Goal: Task Accomplishment & Management: Use online tool/utility

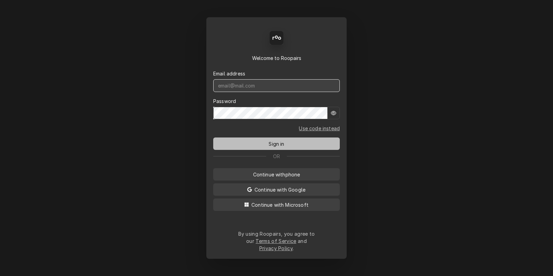
type input "[DOMAIN_NAME][EMAIL_ADDRESS][DOMAIN_NAME]"
click at [262, 147] on button "Sign in" at bounding box center [276, 143] width 127 height 12
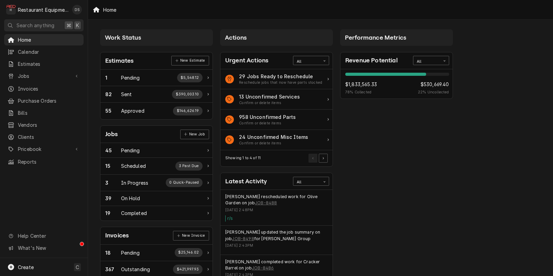
click at [434, 176] on div "Performance Metrics Revenue Potential All 78% $1,833,565.33 78 % Collected $530…" at bounding box center [397, 249] width 120 height 447
click at [24, 72] on span "Jobs" at bounding box center [44, 75] width 52 height 7
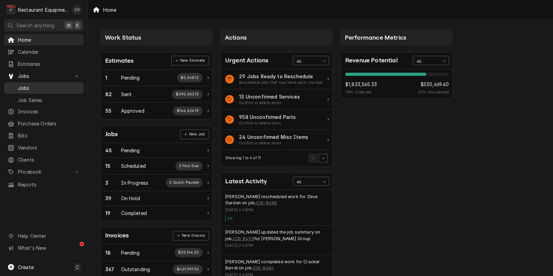
click at [29, 86] on span "Jobs" at bounding box center [49, 87] width 62 height 7
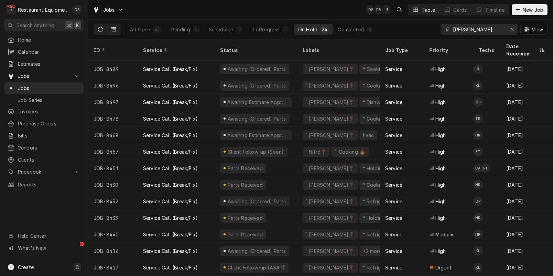
click at [119, 30] on button "Dynamic Content Wrapper" at bounding box center [113, 29] width 13 height 11
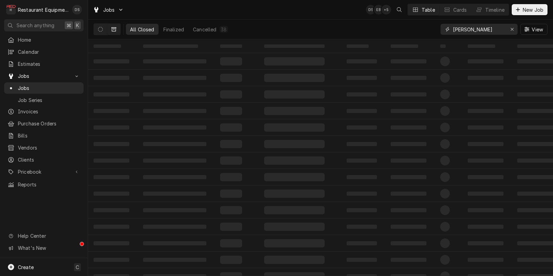
drag, startPoint x: 475, startPoint y: 29, endPoint x: 423, endPoint y: 25, distance: 52.8
click at [423, 25] on div "All Closed Finalized Cancelled 38 beckley View" at bounding box center [321, 29] width 454 height 19
type input "8463"
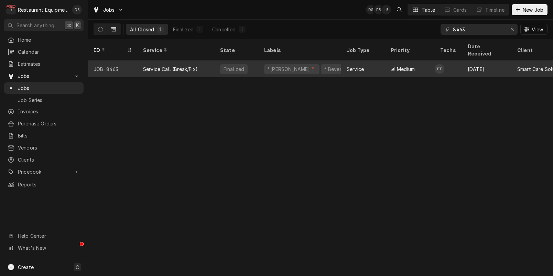
click at [195, 65] on div "Service Call (Break/Fix)" at bounding box center [170, 68] width 55 height 7
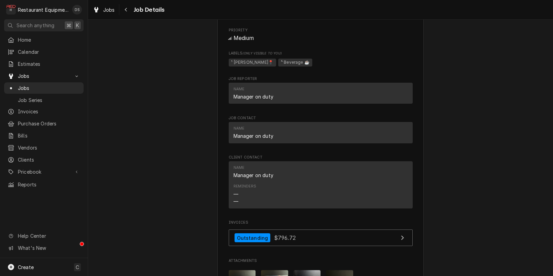
scroll to position [625, 0]
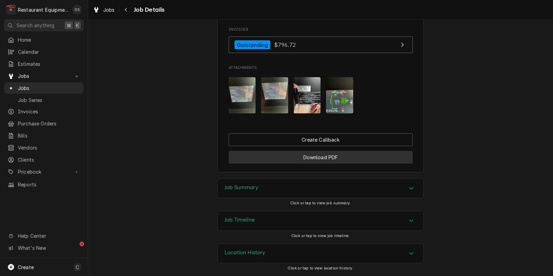
click at [339, 154] on button "Download PDF" at bounding box center [321, 157] width 184 height 13
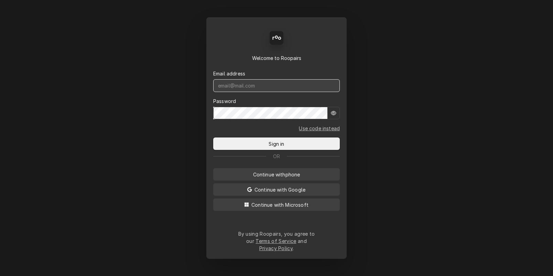
type input "[DOMAIN_NAME][EMAIL_ADDRESS][DOMAIN_NAME]"
drag, startPoint x: 284, startPoint y: 93, endPoint x: 155, endPoint y: 84, distance: 129.4
click at [155, 84] on div "Back Enter code Welcome to Roopairs Email address [DOMAIN_NAME][EMAIL_ADDRESS][…" at bounding box center [276, 138] width 553 height 276
click at [453, 175] on div "Back Enter code Welcome to Roopairs Email address [DOMAIN_NAME][EMAIL_ADDRESS][…" at bounding box center [276, 138] width 553 height 276
drag, startPoint x: 64, startPoint y: 46, endPoint x: 48, endPoint y: 12, distance: 37.6
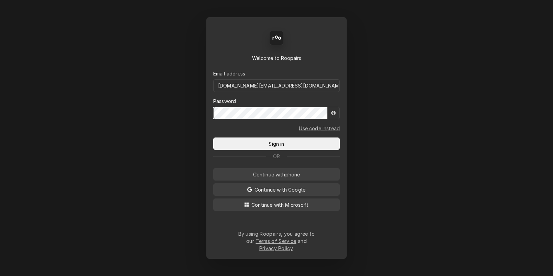
click at [64, 45] on div "Back Enter code Welcome to Roopairs Email address [DOMAIN_NAME][EMAIL_ADDRESS][…" at bounding box center [276, 138] width 553 height 276
